Goal: Use online tool/utility: Utilize a website feature to perform a specific function

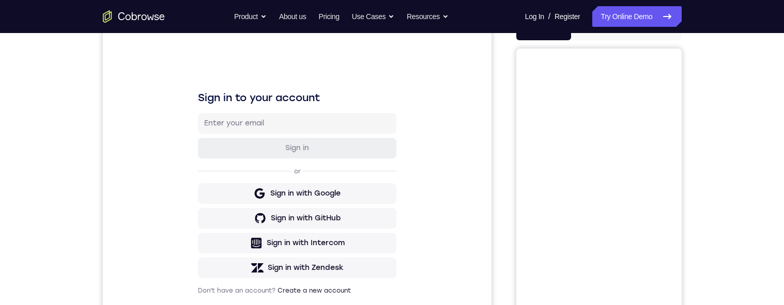
scroll to position [82, 0]
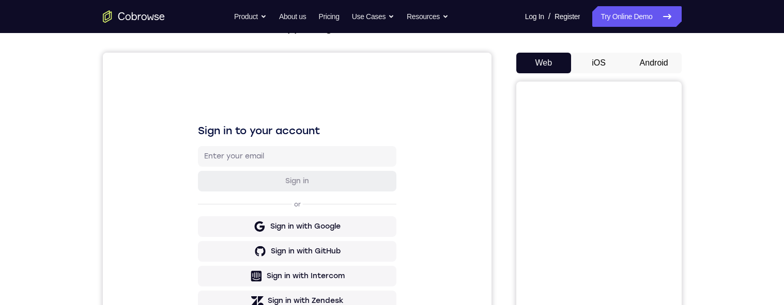
click at [652, 59] on button "Android" at bounding box center [653, 63] width 55 height 21
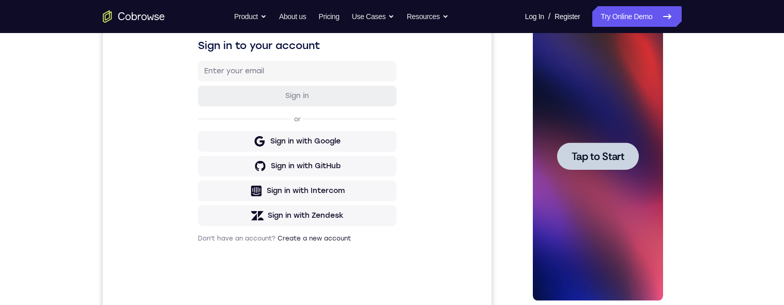
scroll to position [0, 0]
click at [610, 167] on div at bounding box center [598, 156] width 82 height 27
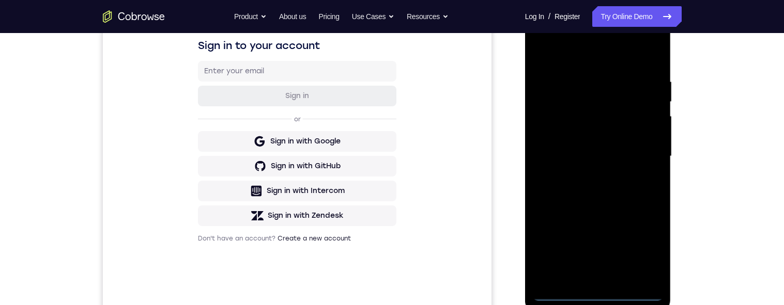
scroll to position [211, 0]
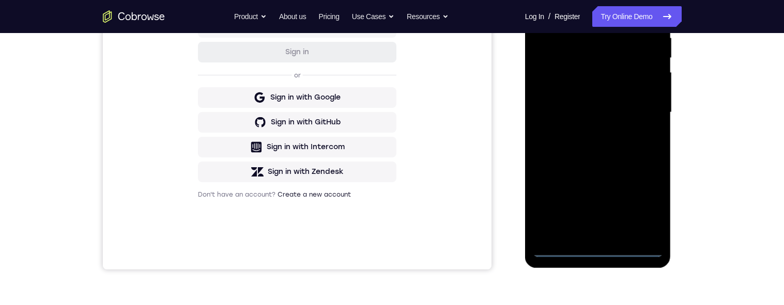
click at [598, 253] on div at bounding box center [598, 112] width 130 height 289
click at [649, 208] on div at bounding box center [598, 112] width 130 height 289
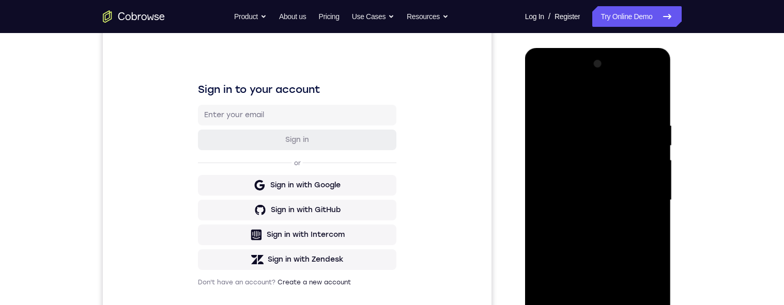
scroll to position [120, 0]
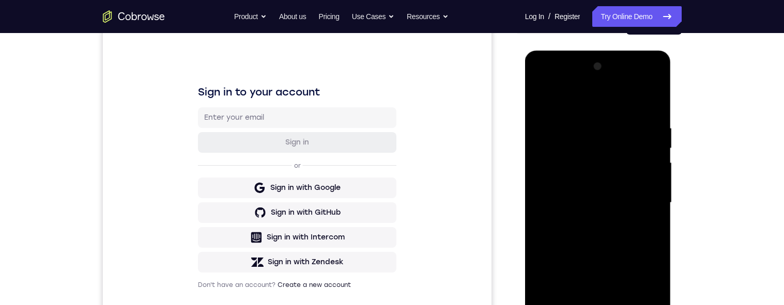
click at [587, 102] on div at bounding box center [598, 202] width 130 height 289
click at [585, 143] on div at bounding box center [598, 202] width 130 height 289
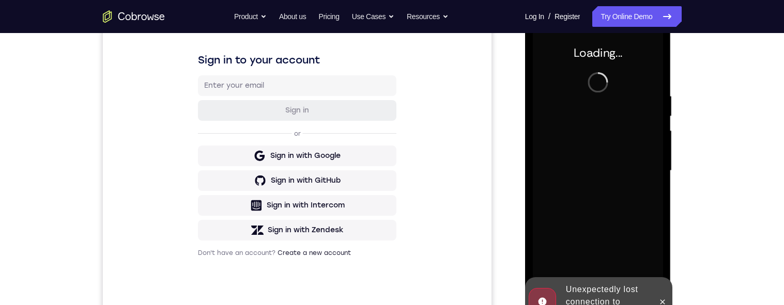
scroll to position [154, 0]
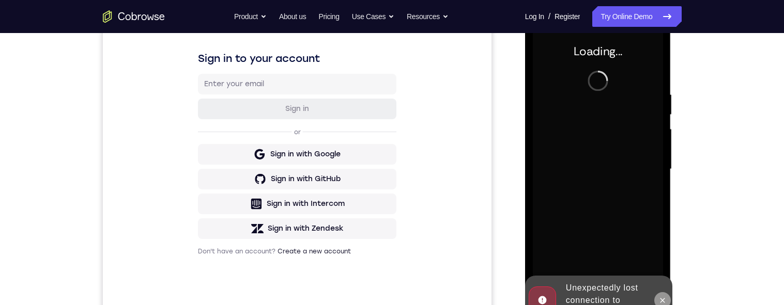
click at [658, 305] on button at bounding box center [662, 300] width 17 height 17
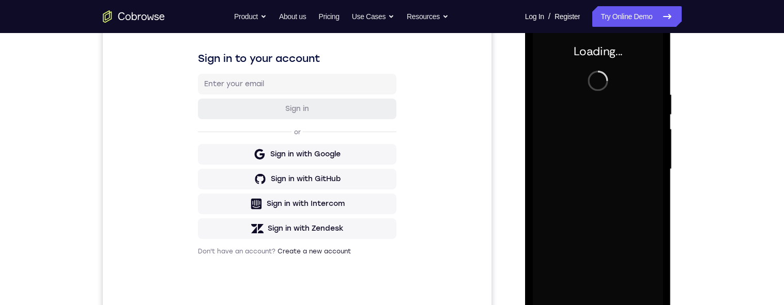
scroll to position [181, 0]
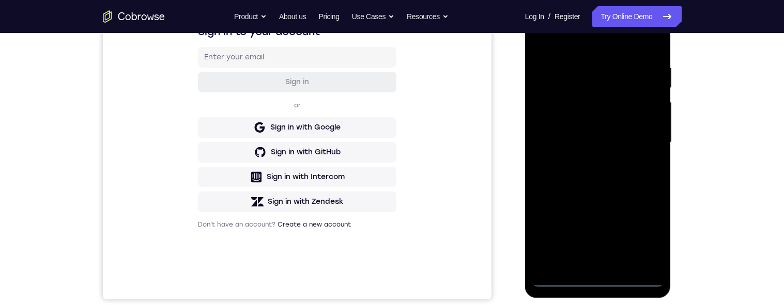
click at [598, 283] on div at bounding box center [598, 142] width 130 height 289
click at [598, 278] on div at bounding box center [598, 142] width 130 height 289
click at [600, 280] on div at bounding box center [598, 142] width 130 height 289
click at [600, 277] on div at bounding box center [598, 142] width 130 height 289
click at [597, 277] on div at bounding box center [598, 142] width 130 height 289
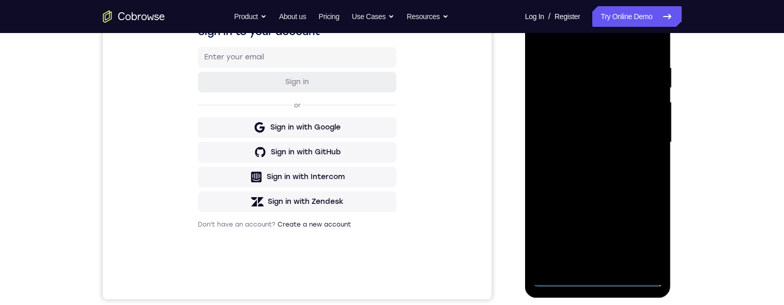
click at [602, 283] on div at bounding box center [598, 142] width 130 height 289
click at [598, 283] on div at bounding box center [598, 142] width 130 height 289
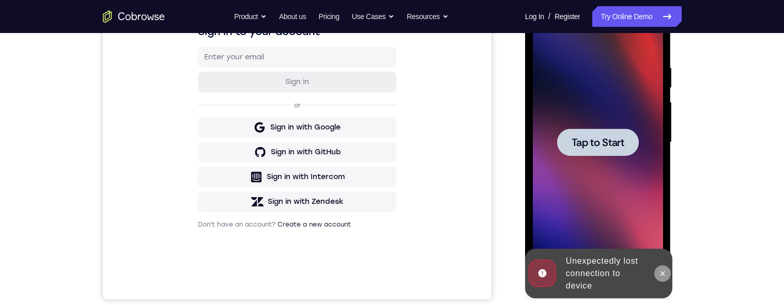
click at [660, 271] on icon at bounding box center [662, 274] width 8 height 8
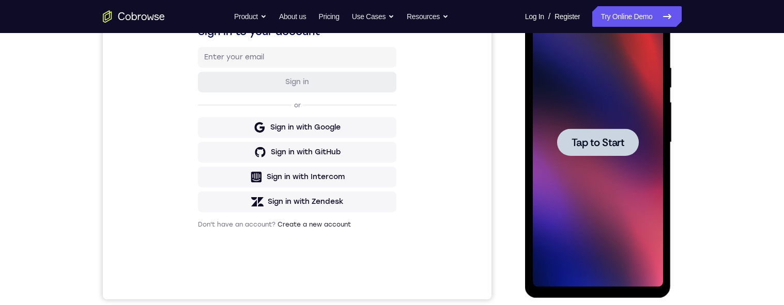
click at [593, 192] on div at bounding box center [598, 142] width 130 height 289
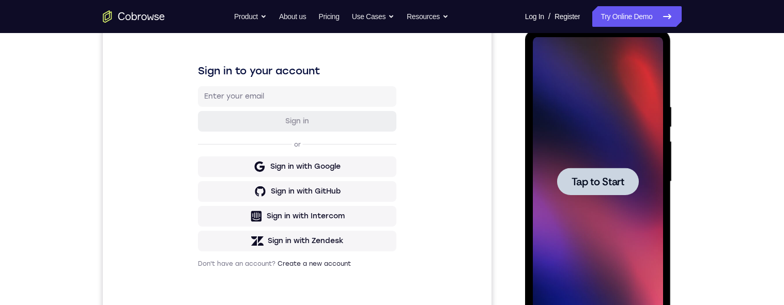
scroll to position [128, 0]
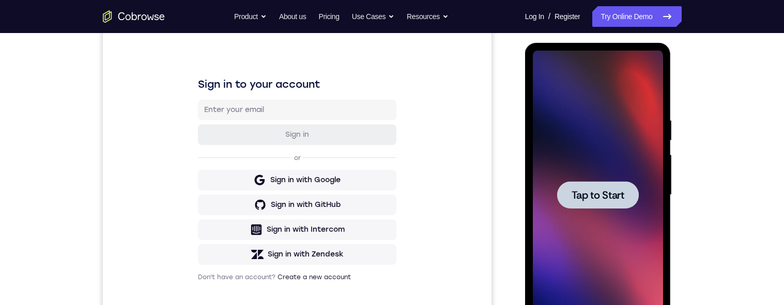
click at [606, 196] on span "Tap to Start" at bounding box center [597, 195] width 53 height 10
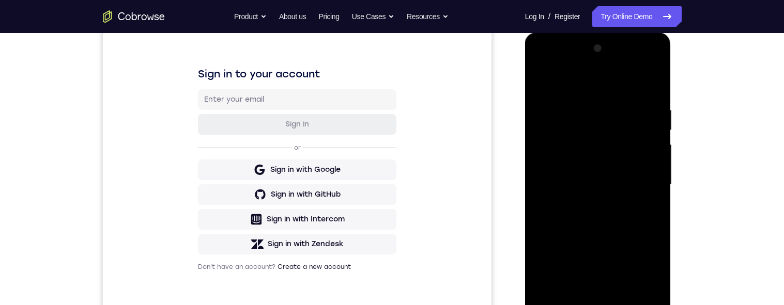
scroll to position [217, 0]
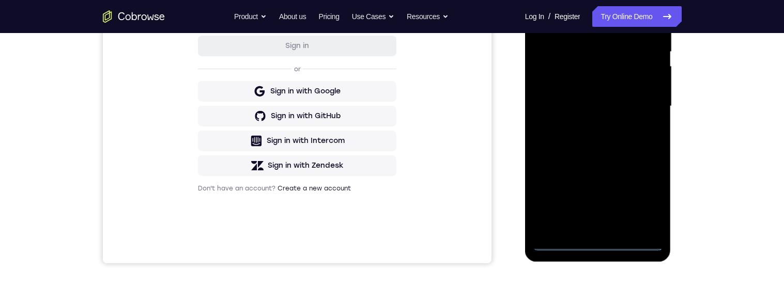
click at [598, 245] on div at bounding box center [598, 106] width 130 height 289
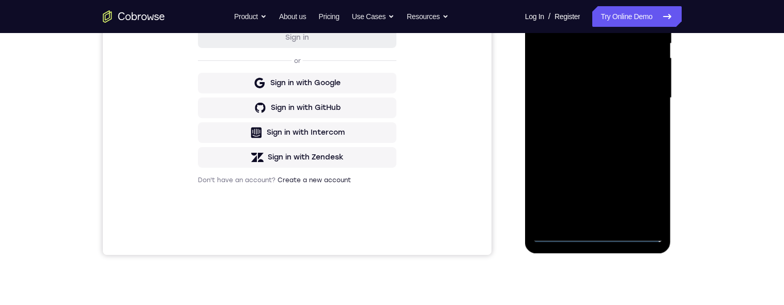
click at [650, 193] on div at bounding box center [598, 98] width 130 height 289
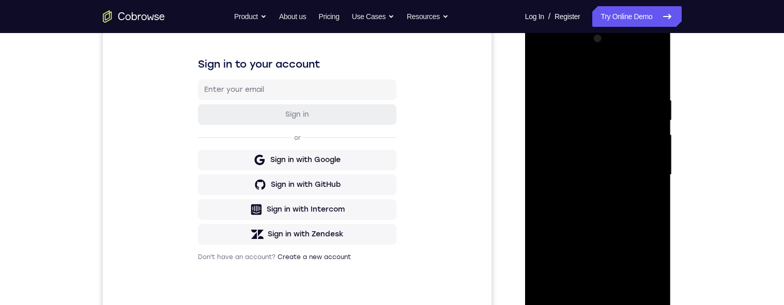
scroll to position [151, 0]
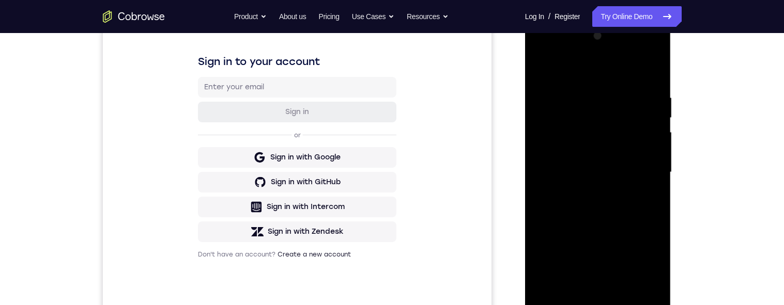
click at [647, 262] on div at bounding box center [598, 172] width 130 height 289
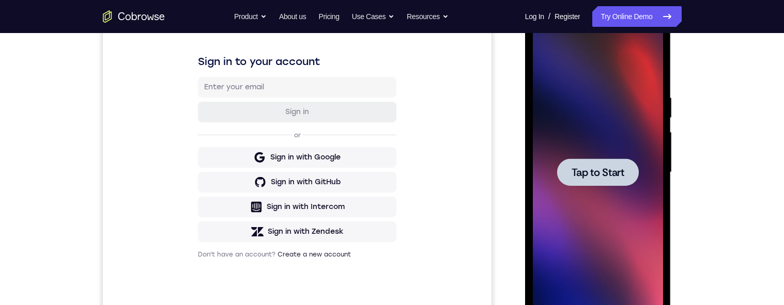
scroll to position [152, 0]
click at [603, 168] on span "Tap to Start" at bounding box center [597, 171] width 53 height 10
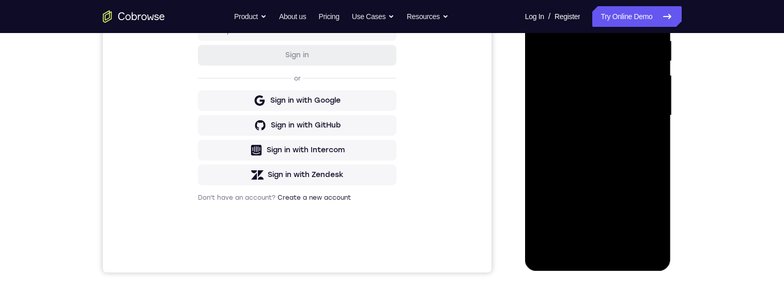
scroll to position [208, 0]
click at [600, 257] on div at bounding box center [598, 115] width 130 height 289
click at [645, 209] on div at bounding box center [598, 115] width 130 height 289
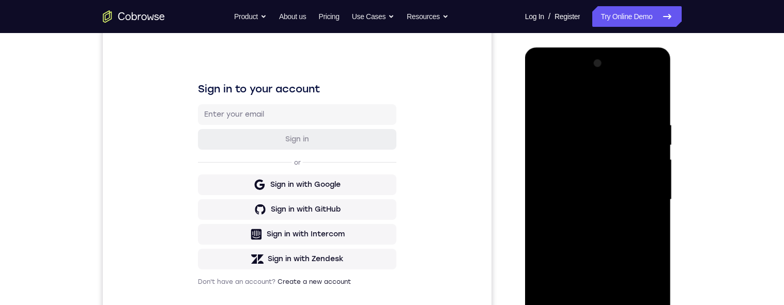
scroll to position [110, 0]
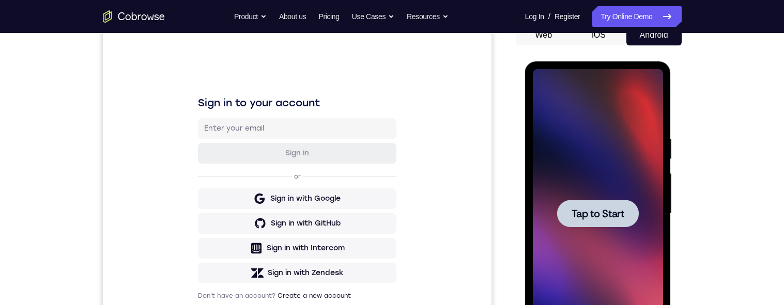
click at [599, 214] on span "Tap to Start" at bounding box center [597, 214] width 53 height 10
click at [600, 225] on div at bounding box center [598, 213] width 82 height 27
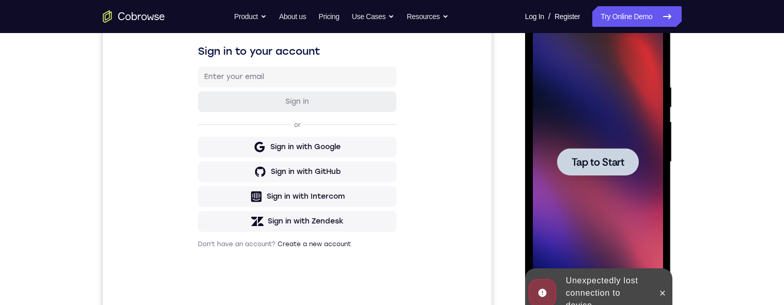
scroll to position [170, 0]
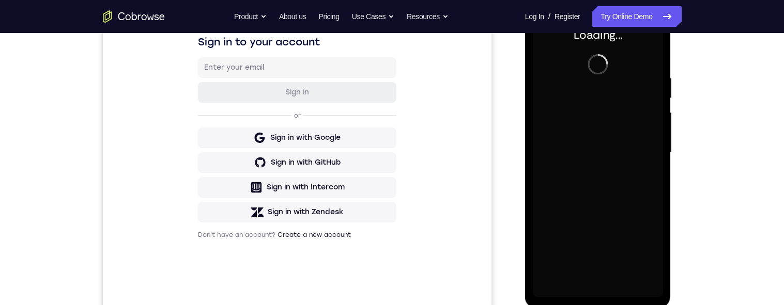
click at [660, 283] on div at bounding box center [598, 152] width 130 height 289
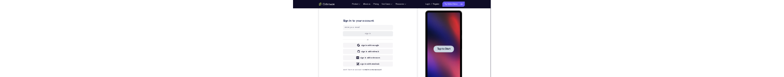
scroll to position [0, 0]
